Goal: Transaction & Acquisition: Purchase product/service

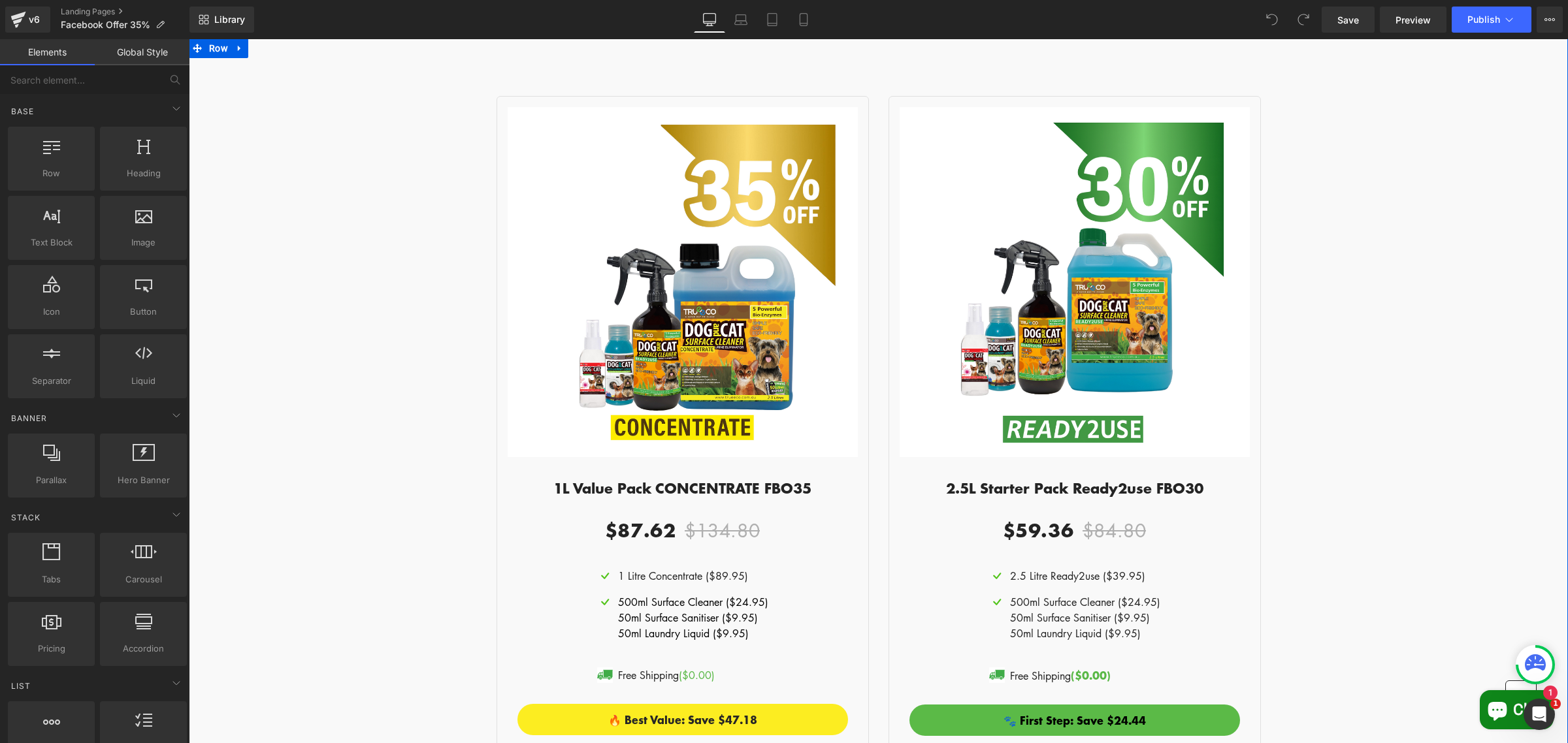
scroll to position [1378, 0]
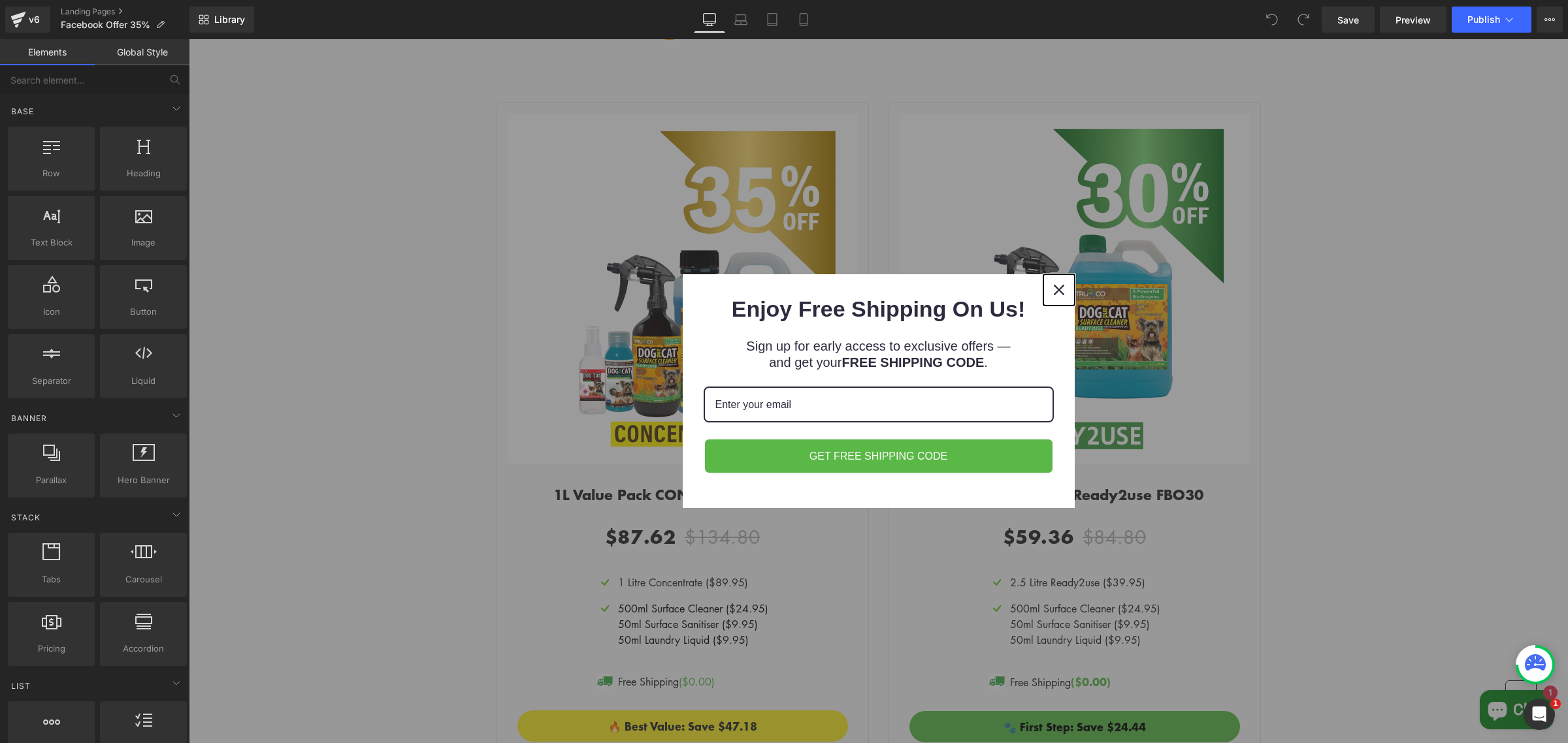
click at [1054, 284] on icon "close icon" at bounding box center [1059, 289] width 11 height 11
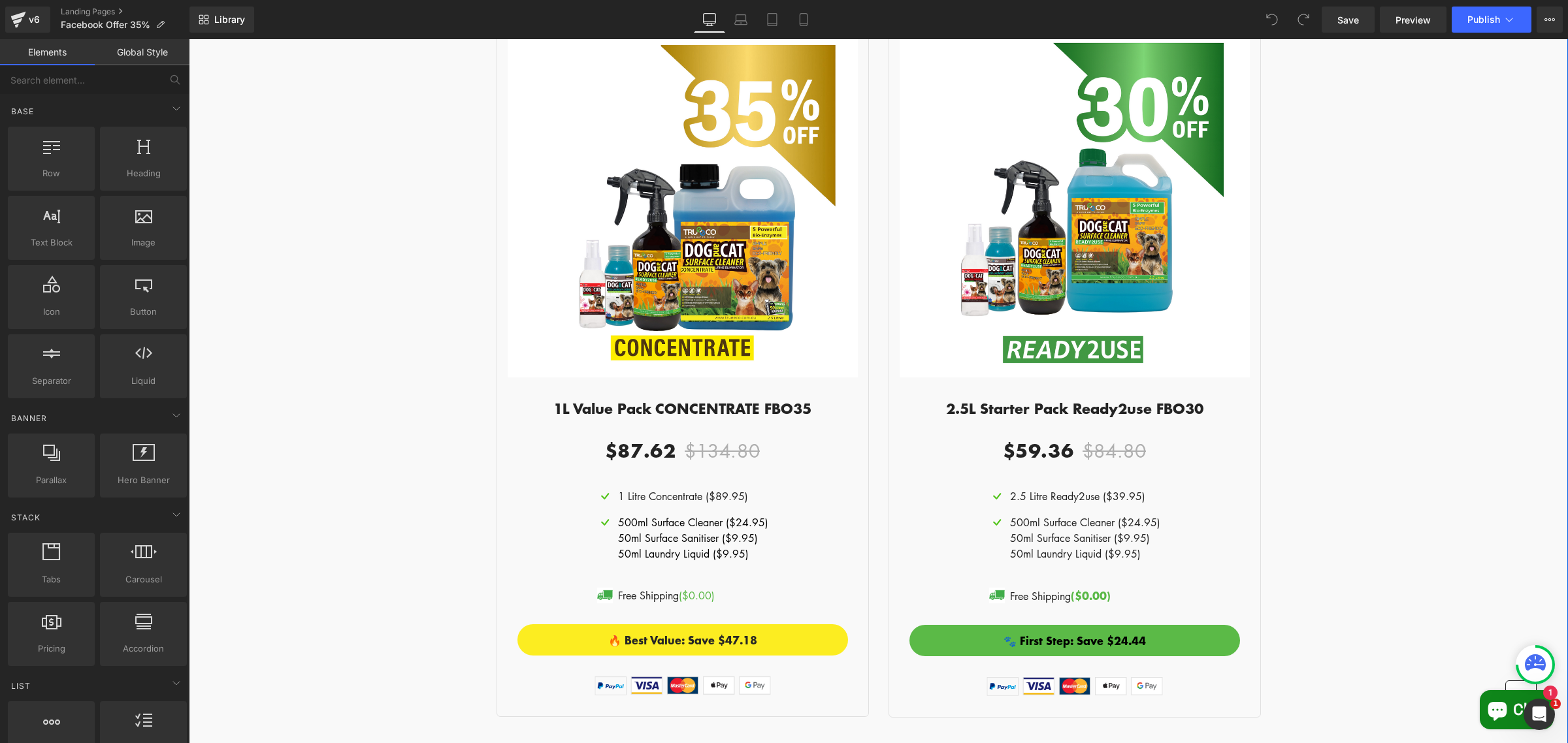
scroll to position [1460, 0]
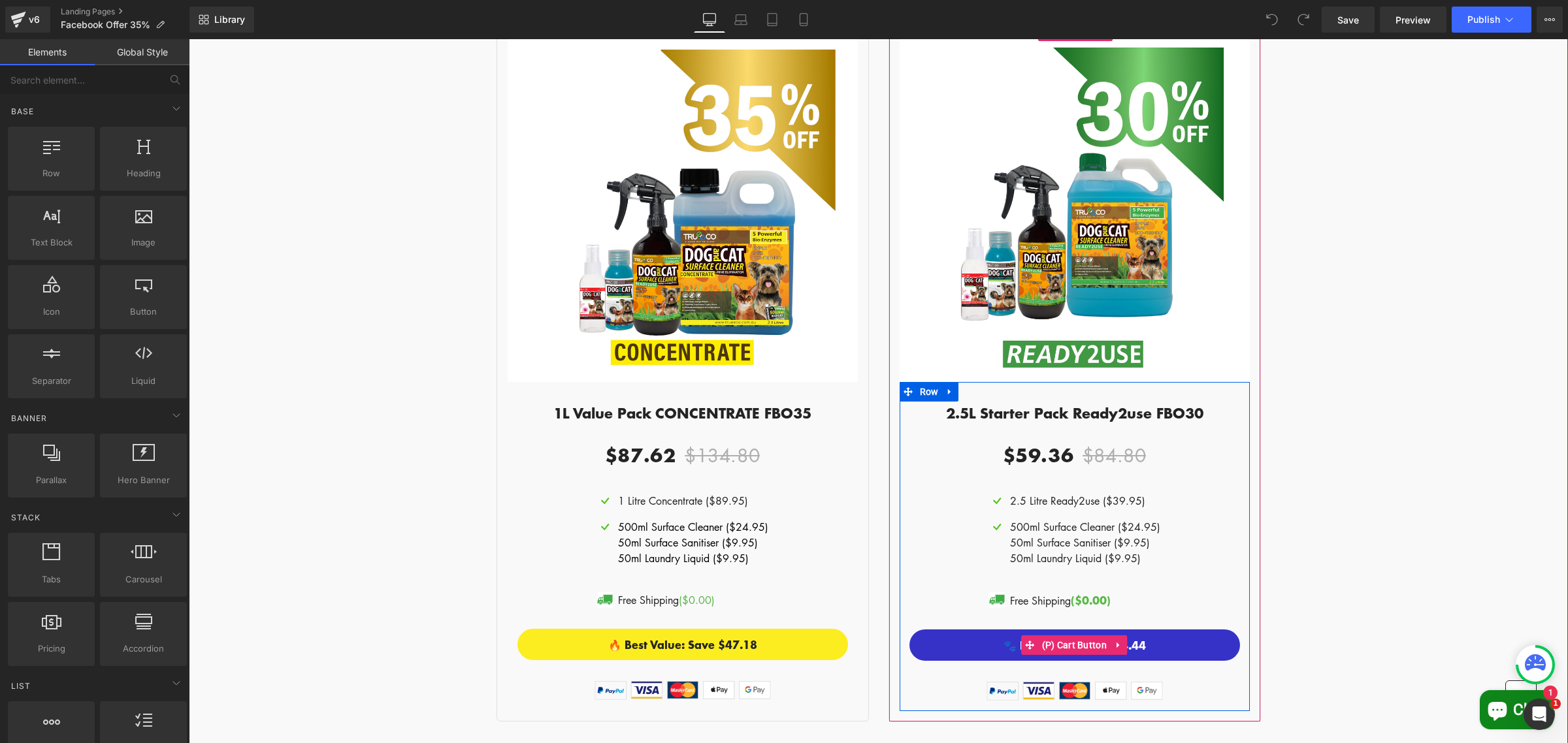
click at [1168, 594] on button "🐾 First Step: Save $24.44" at bounding box center [1075, 645] width 330 height 31
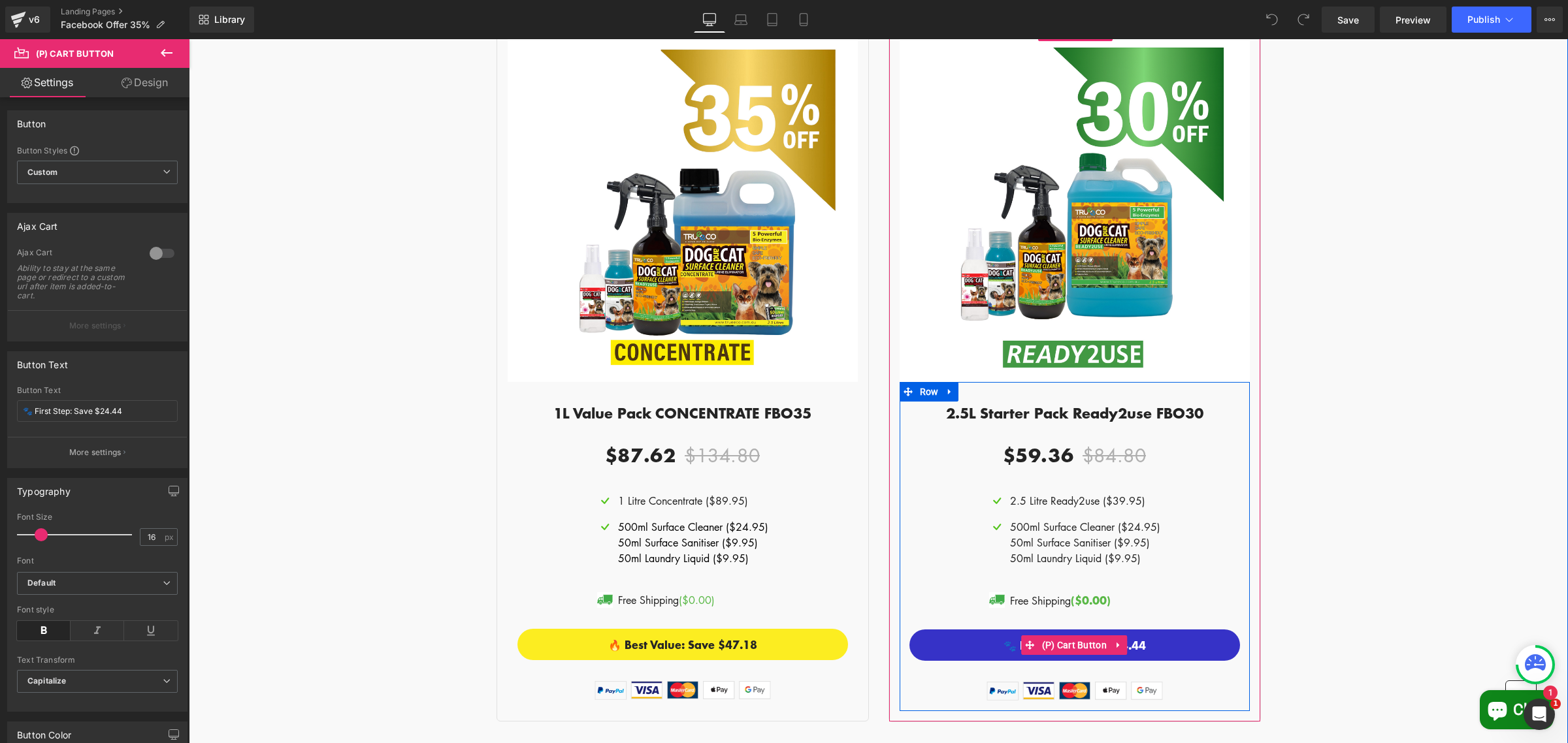
click at [1133, 594] on button "🐾 First Step: Save $24.44" at bounding box center [1075, 645] width 330 height 31
click at [1155, 594] on button "🐾 First Step: Save $24.44" at bounding box center [1075, 645] width 330 height 31
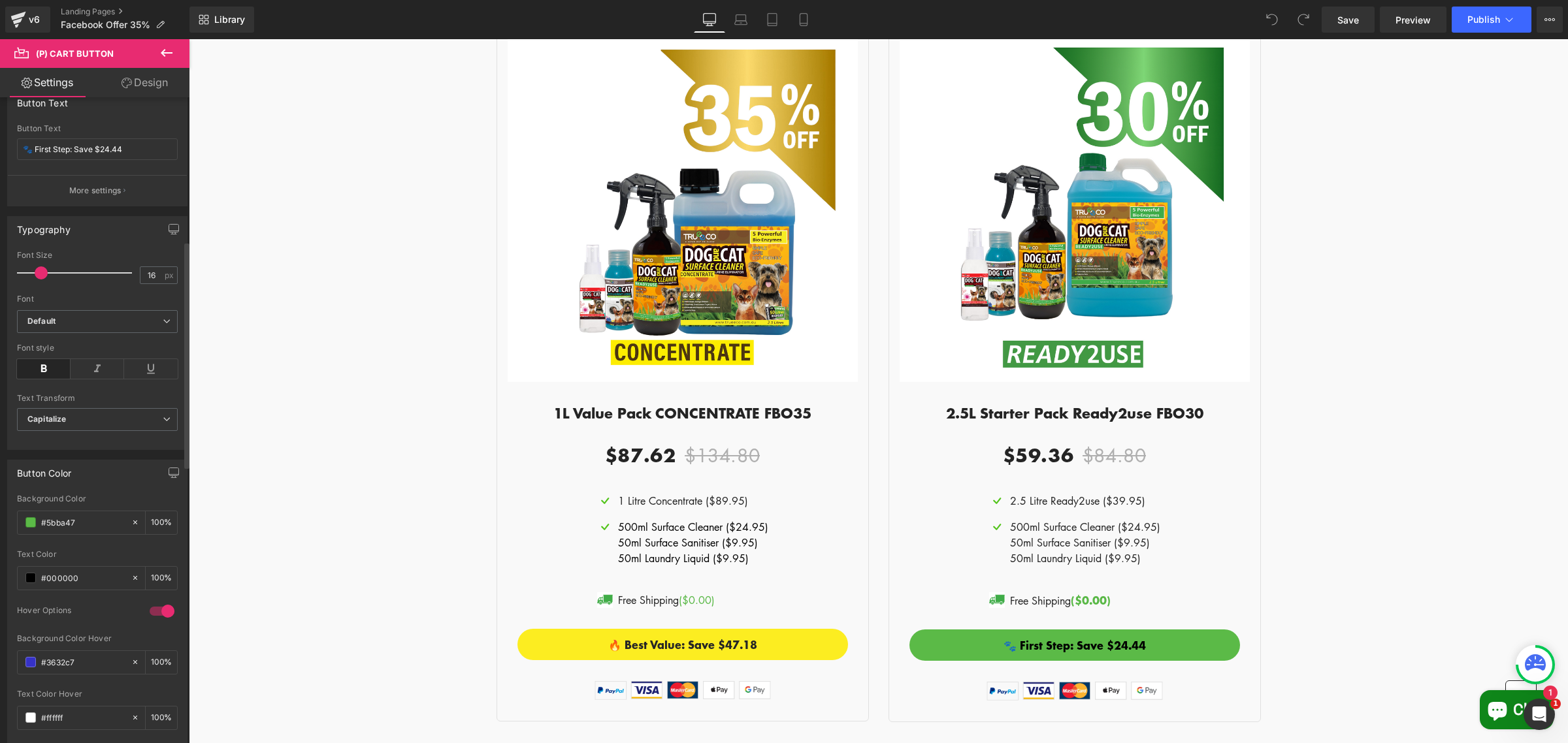
scroll to position [0, 0]
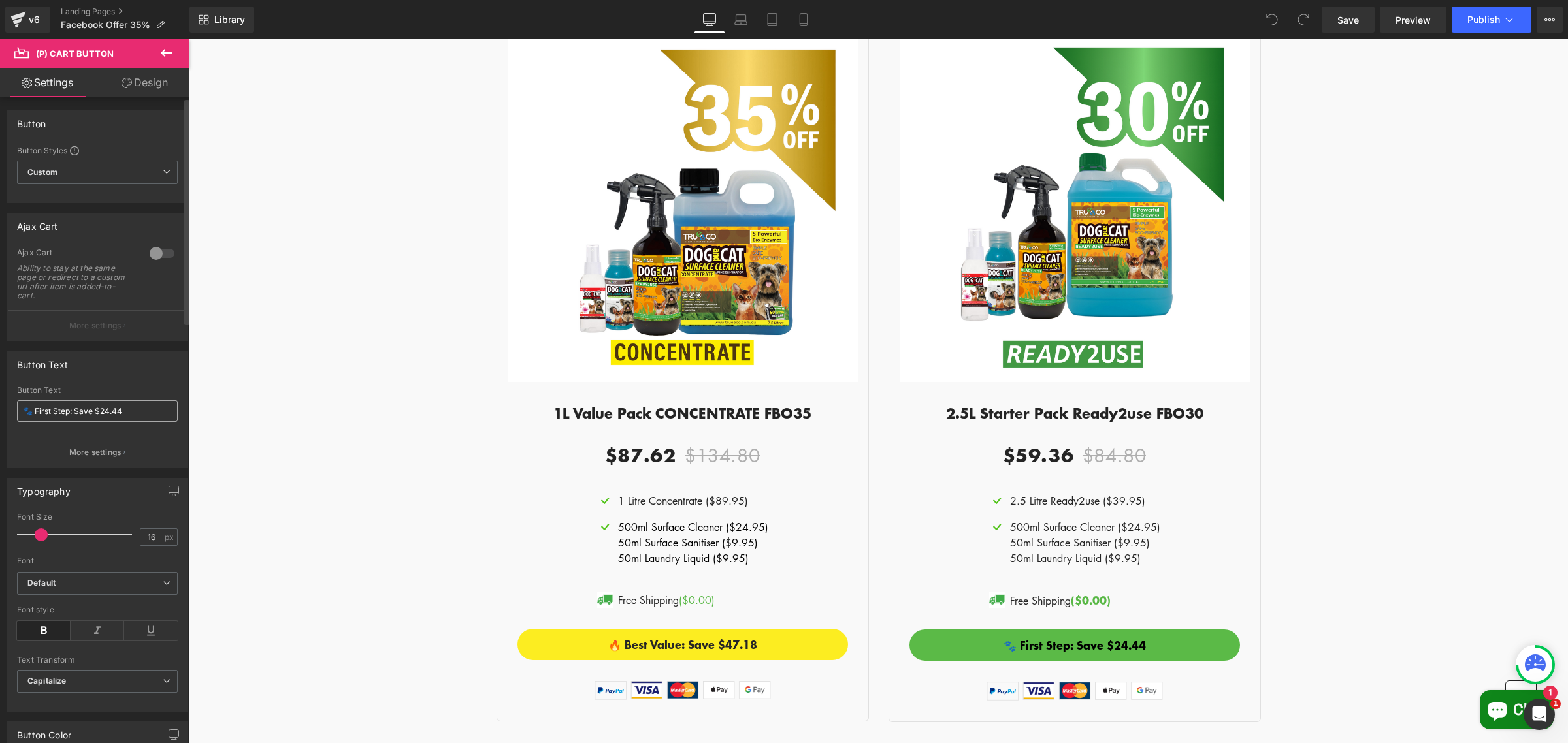
click at [145, 406] on input "🐾 First Step: Save $24.44" at bounding box center [97, 411] width 161 height 22
click at [109, 409] on input "🐾 First Step: Save $24.44" at bounding box center [97, 411] width 161 height 22
type input "🐾 First Step: Save $25.44"
